Goal: Check status: Check status

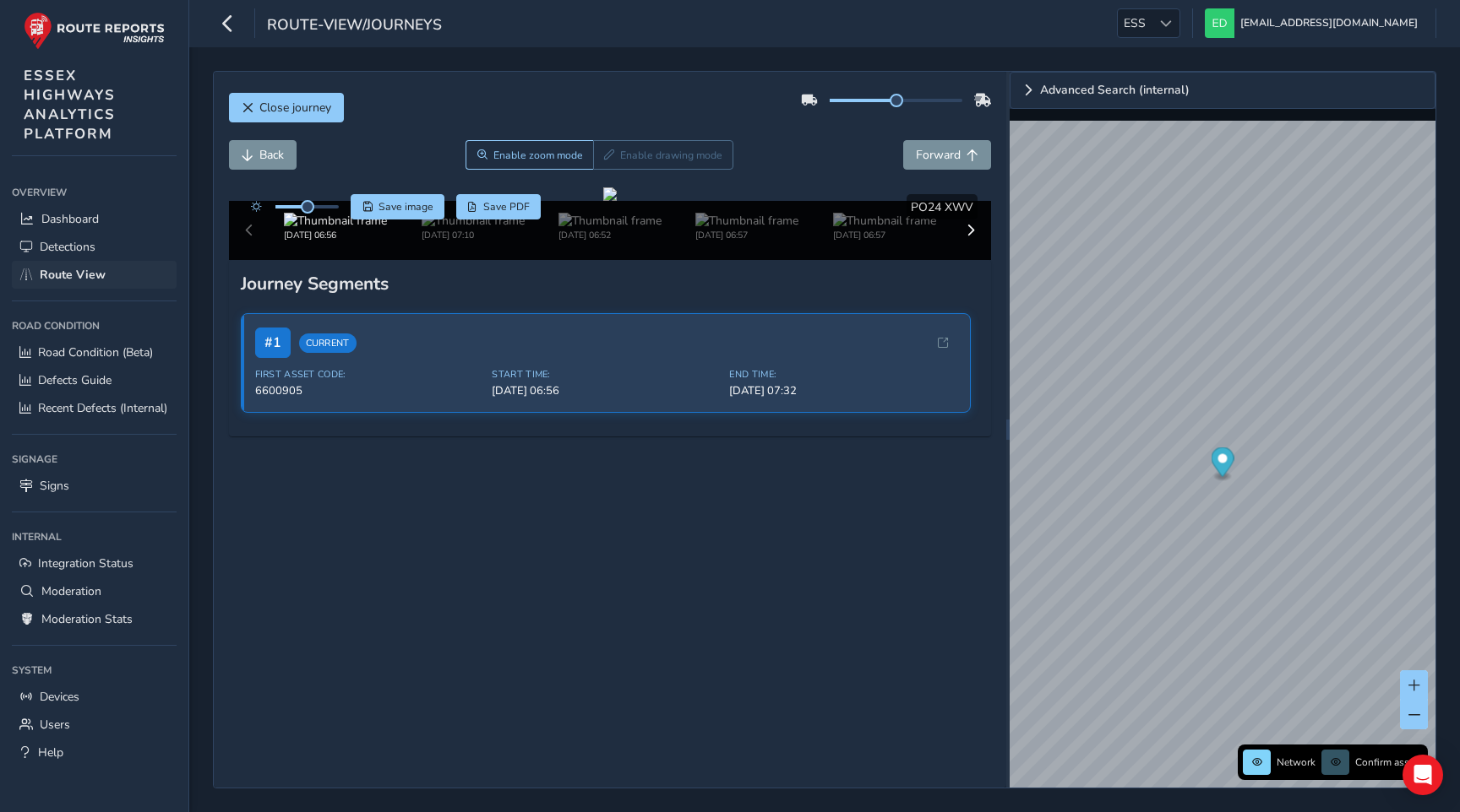
scroll to position [120, 0]
click at [60, 268] on span "Route View" at bounding box center [73, 275] width 66 height 16
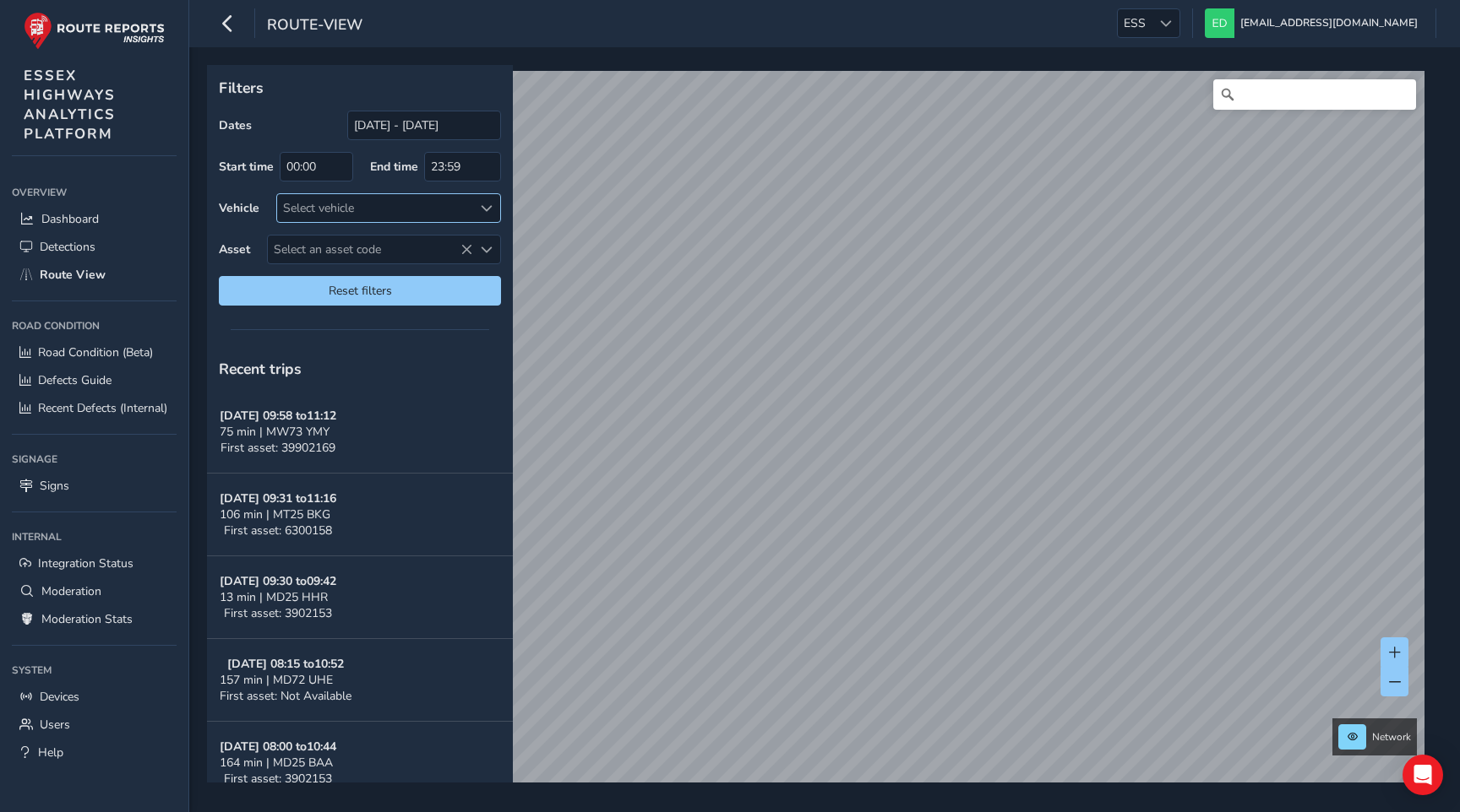
click at [384, 205] on div "Select vehicle" at bounding box center [375, 207] width 195 height 27
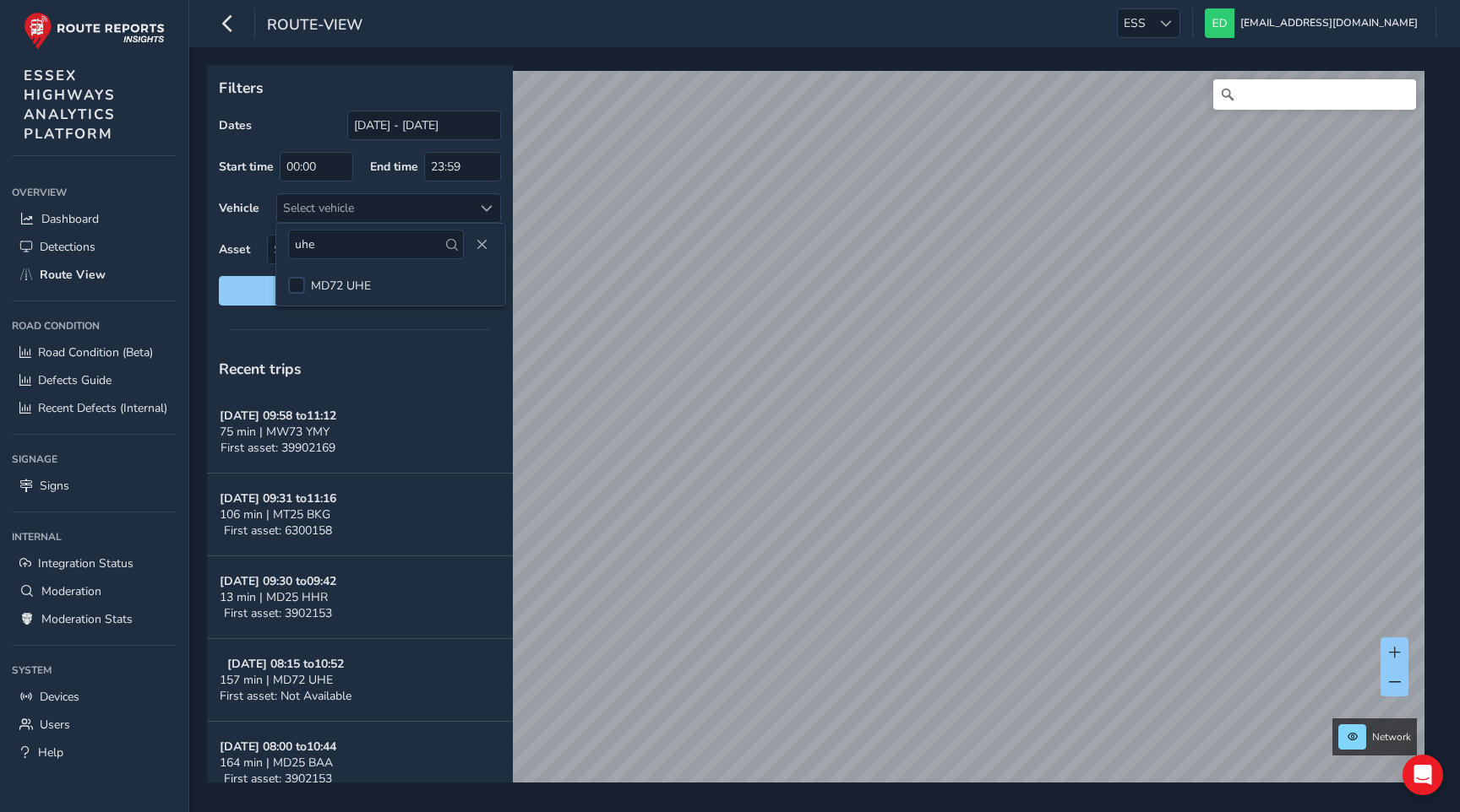
type input "uhe"
click at [299, 282] on div at bounding box center [296, 285] width 17 height 17
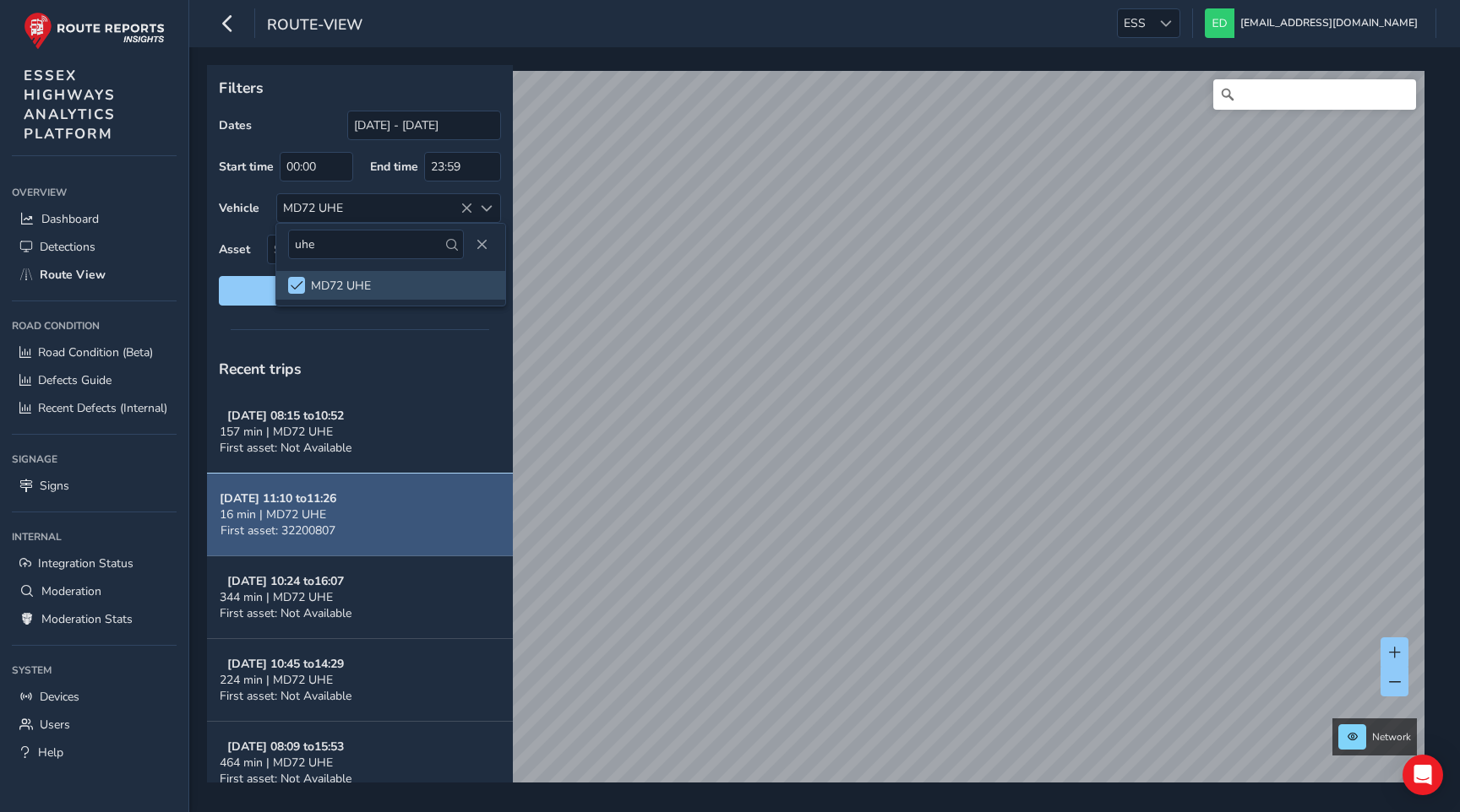
click at [372, 514] on button "[DATE] 11:10 to 11:26 16 min | MD72 UHE First asset: 32200807" at bounding box center [360, 514] width 306 height 82
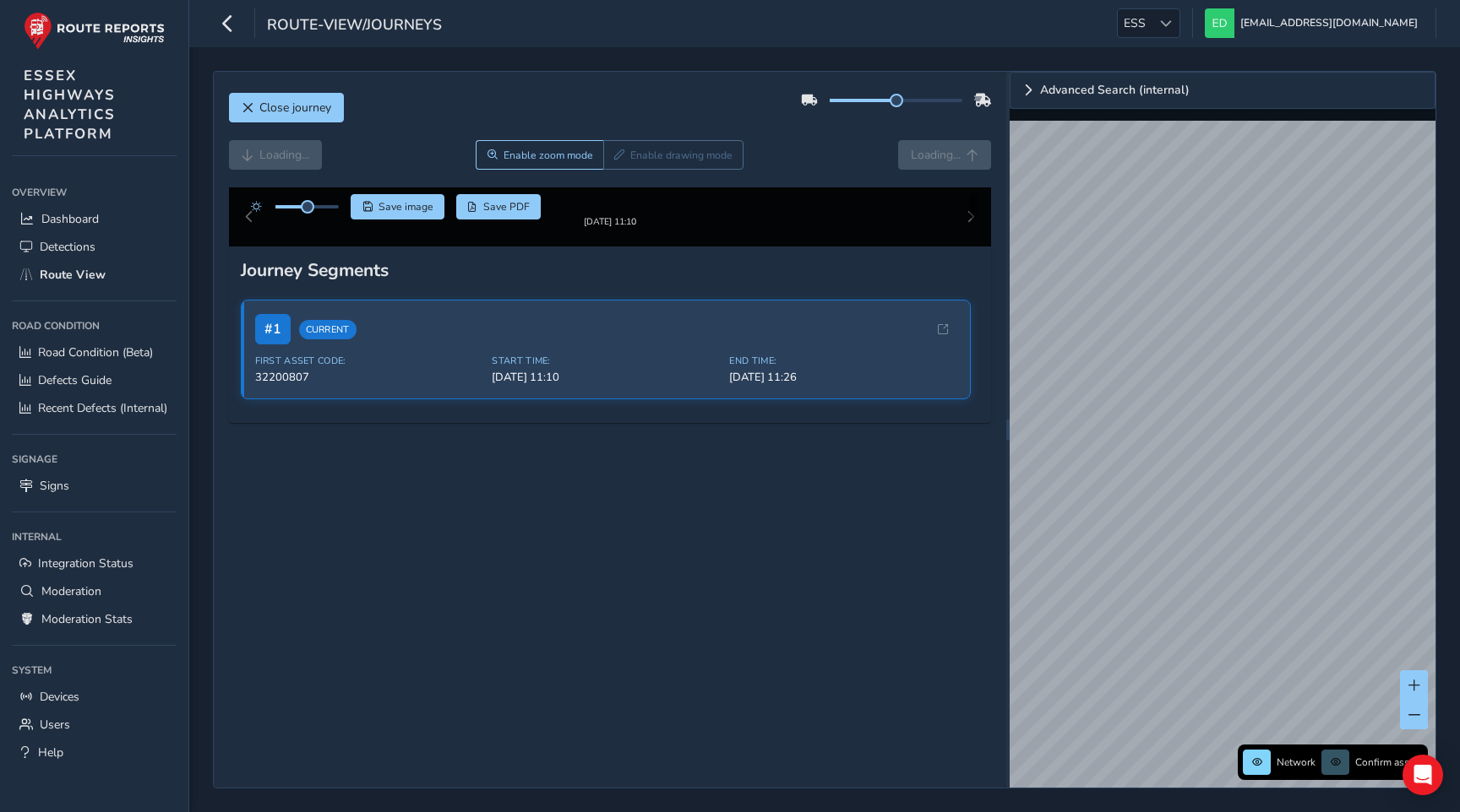
scroll to position [4, 0]
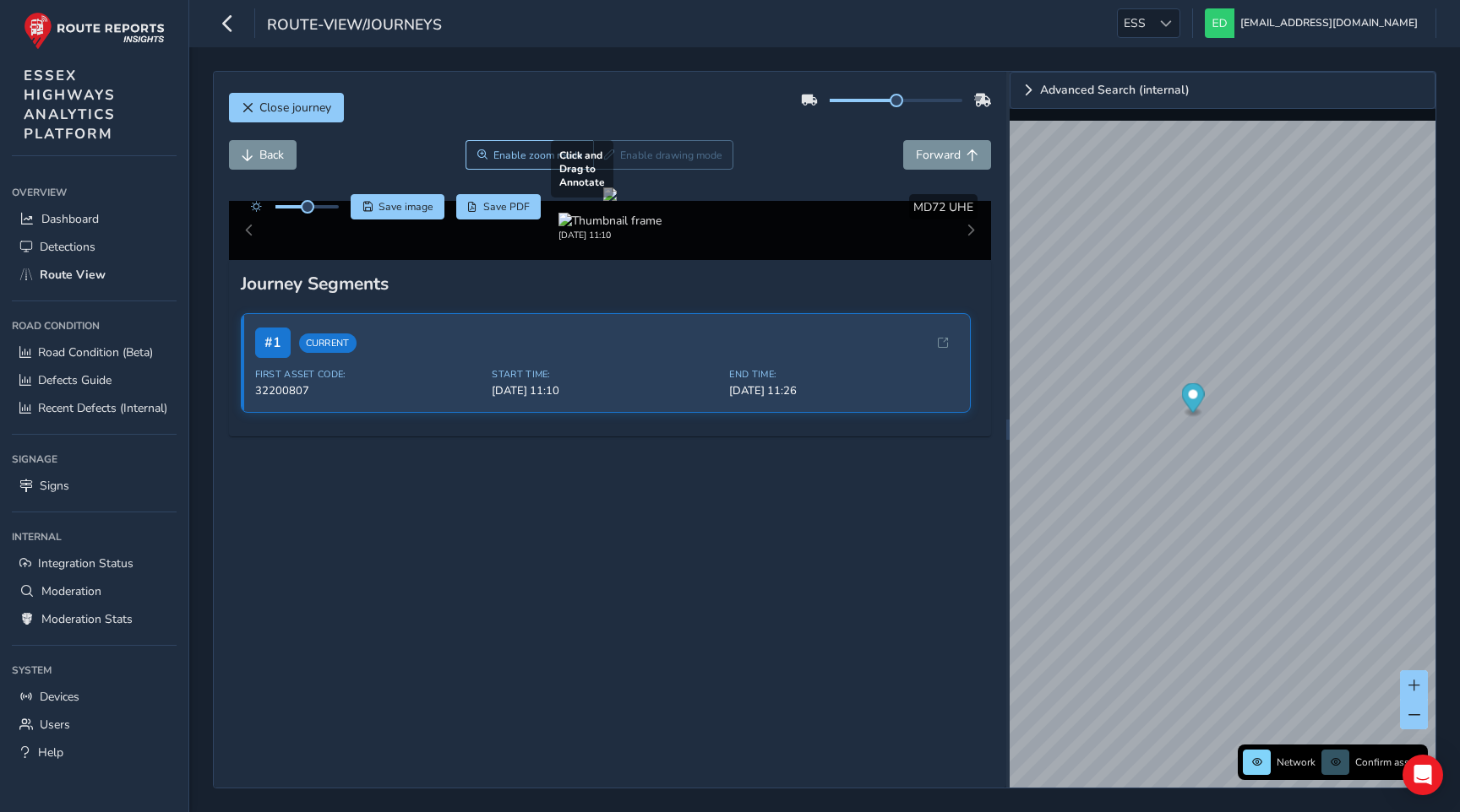
scroll to position [120, 0]
